Goal: Transaction & Acquisition: Purchase product/service

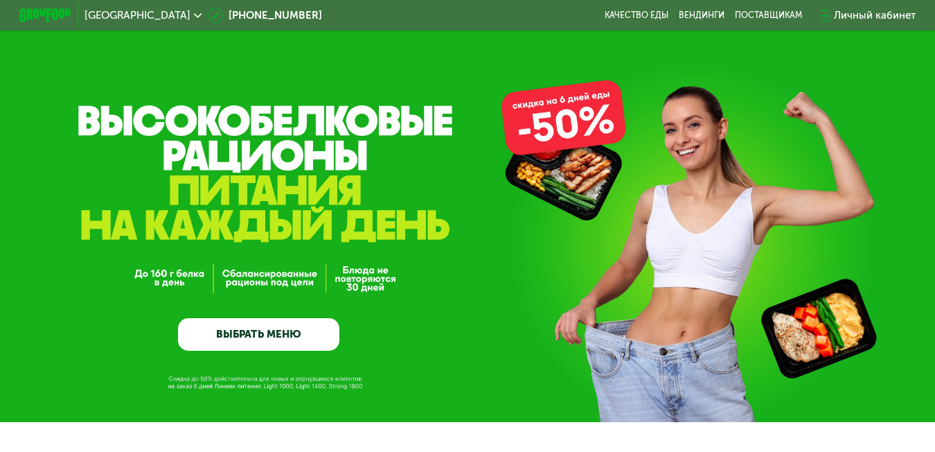
click at [248, 342] on link "ВЫБРАТЬ МЕНЮ" at bounding box center [258, 334] width 161 height 33
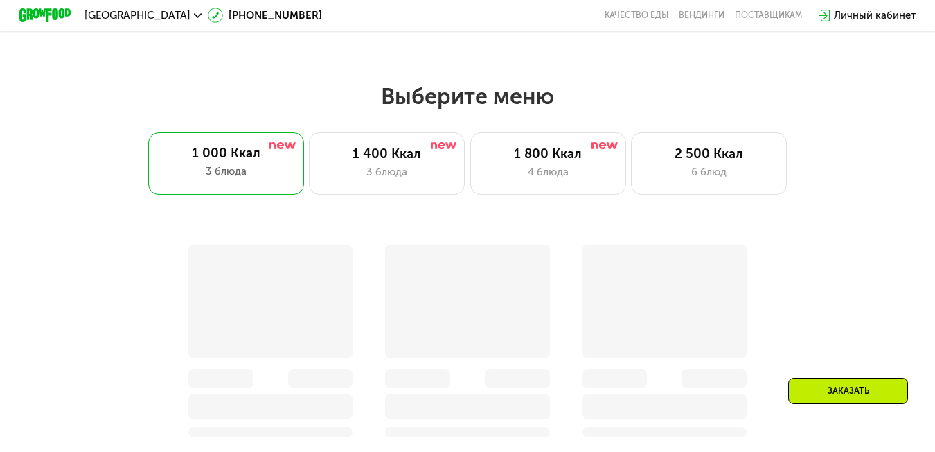
scroll to position [803, 0]
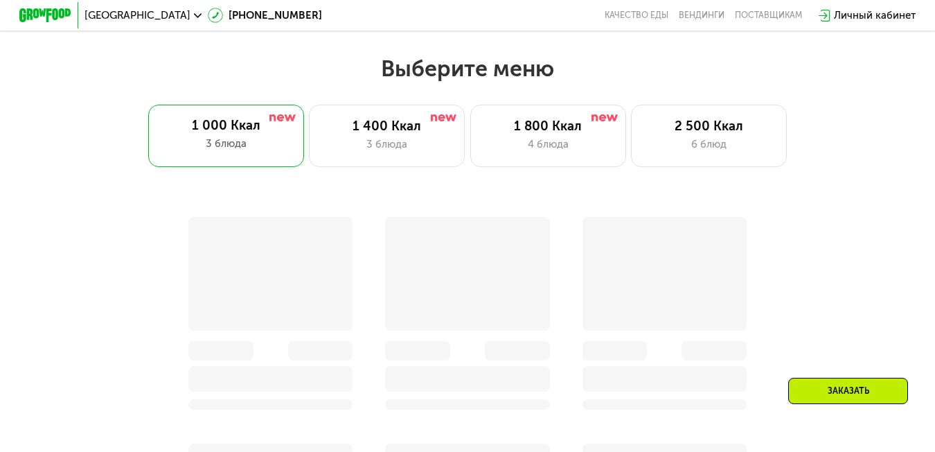
click at [866, 389] on div "Заказать" at bounding box center [848, 391] width 120 height 26
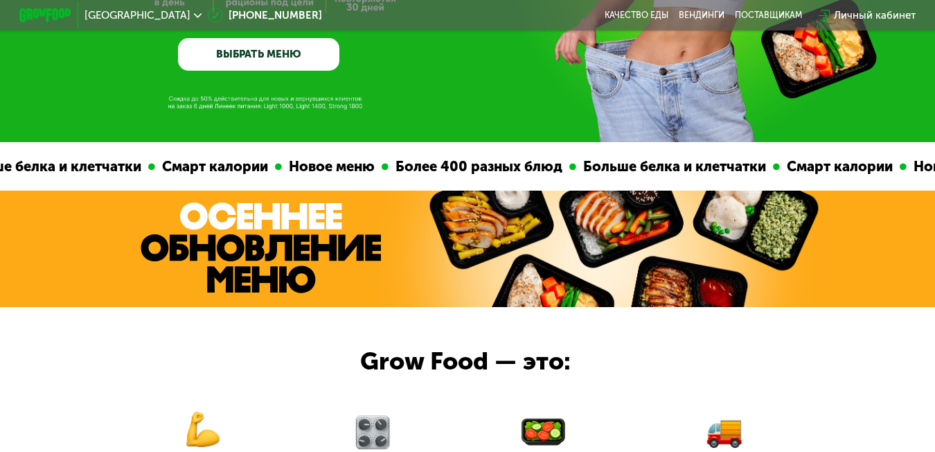
scroll to position [0, 0]
